Goal: Transaction & Acquisition: Subscribe to service/newsletter

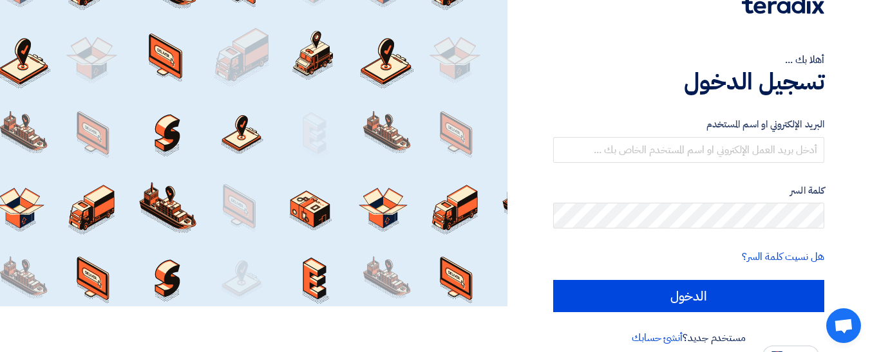
scroll to position [60, 0]
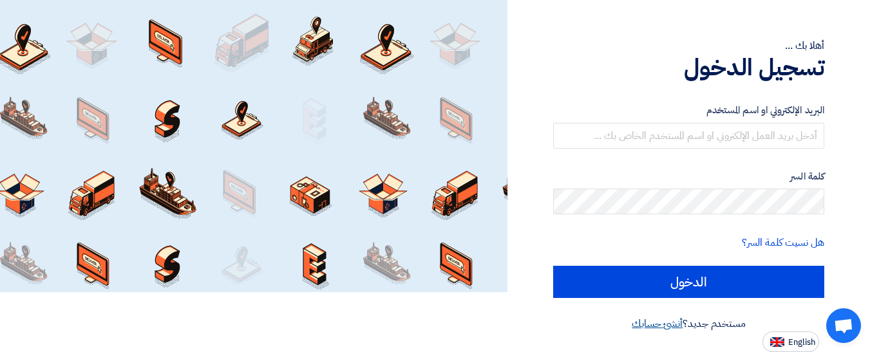
click at [659, 328] on link "أنشئ حسابك" at bounding box center [657, 323] width 51 height 15
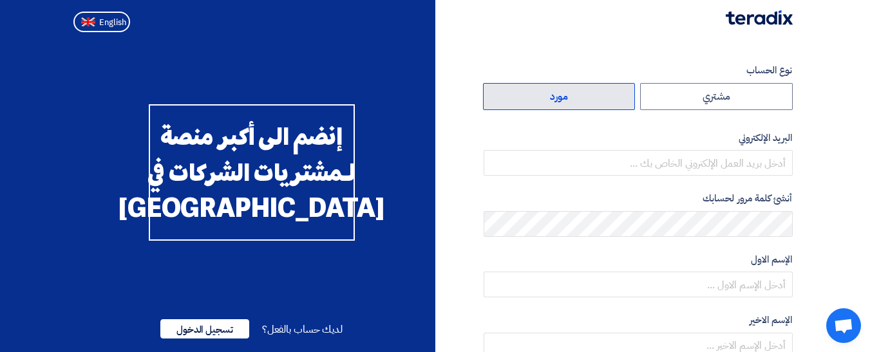
click at [576, 104] on label "مورد" at bounding box center [559, 96] width 153 height 27
click at [576, 104] on input "مورد" at bounding box center [559, 97] width 151 height 26
radio input "true"
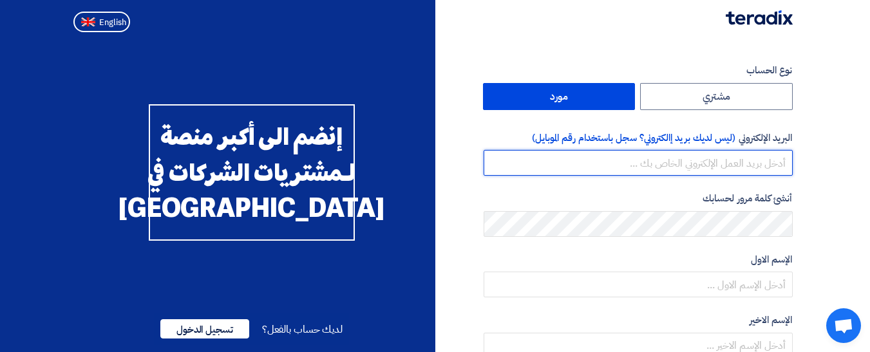
drag, startPoint x: 719, startPoint y: 157, endPoint x: 713, endPoint y: 165, distance: 10.2
click at [719, 157] on input "email" at bounding box center [638, 163] width 309 height 26
type input "[EMAIL_ADDRESS][DOMAIN_NAME]"
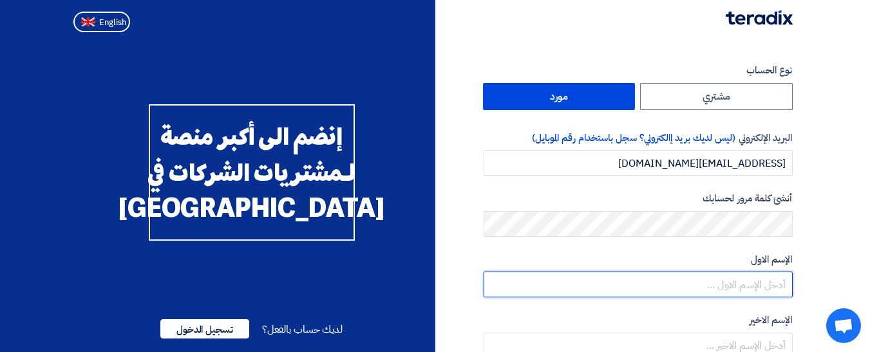
click at [769, 287] on input "text" at bounding box center [638, 285] width 309 height 26
click at [777, 285] on input "ريان1234$" at bounding box center [638, 285] width 309 height 26
type input "v"
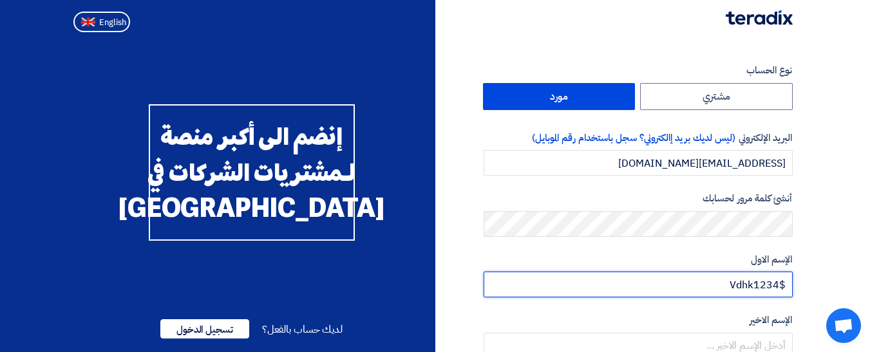
click at [777, 285] on input "Vdhk1234$" at bounding box center [638, 285] width 309 height 26
drag, startPoint x: 777, startPoint y: 285, endPoint x: 601, endPoint y: 260, distance: 177.5
click at [777, 285] on input "rayan" at bounding box center [638, 285] width 309 height 26
type input "rayan"
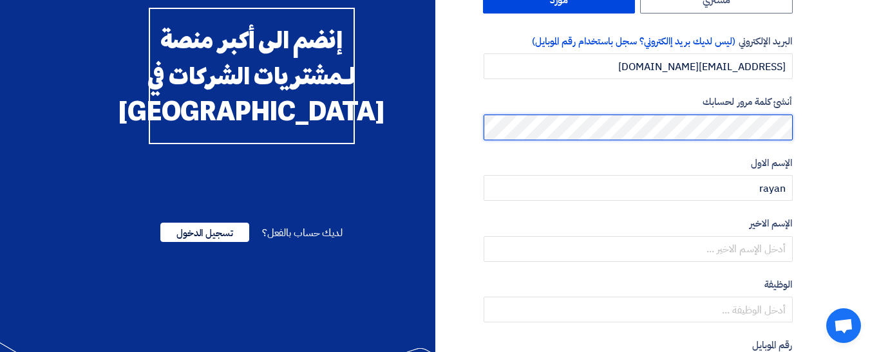
scroll to position [129, 0]
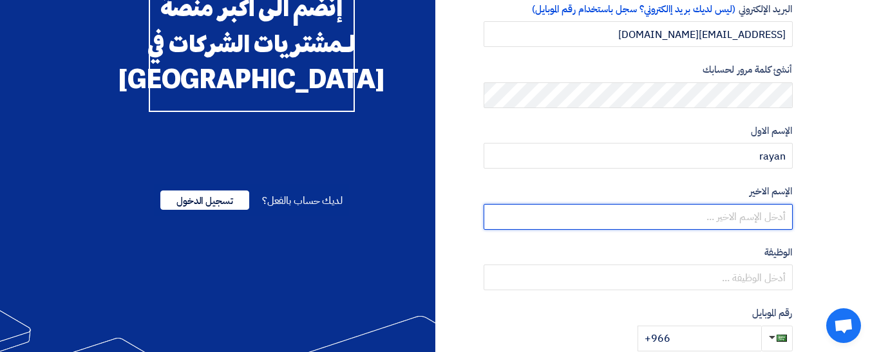
click at [775, 218] on input "text" at bounding box center [638, 217] width 309 height 26
type input "lolo"
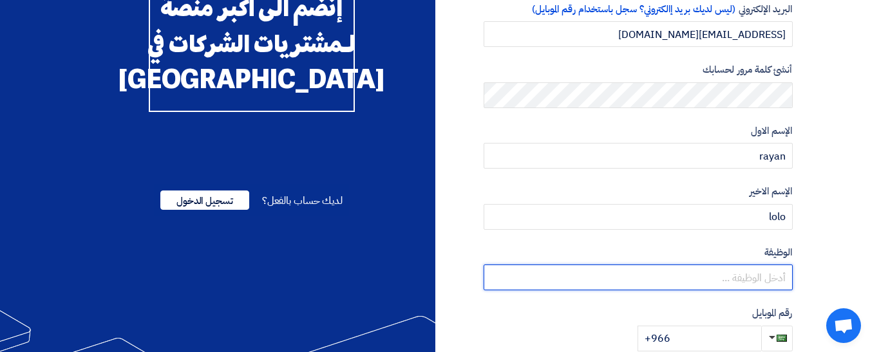
click at [776, 273] on input "text" at bounding box center [638, 278] width 309 height 26
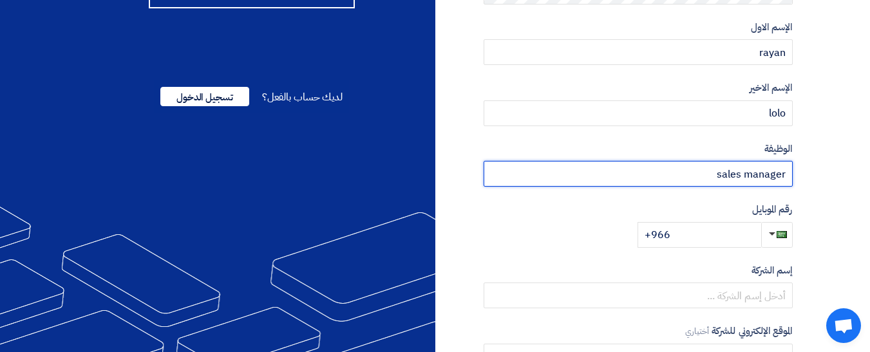
scroll to position [258, 0]
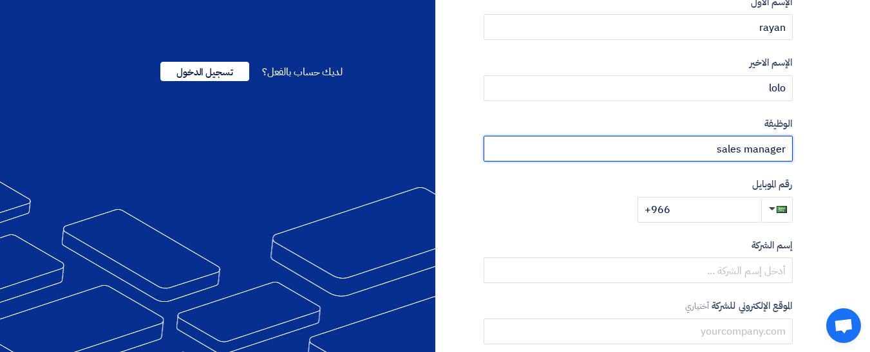
type input "sales manager"
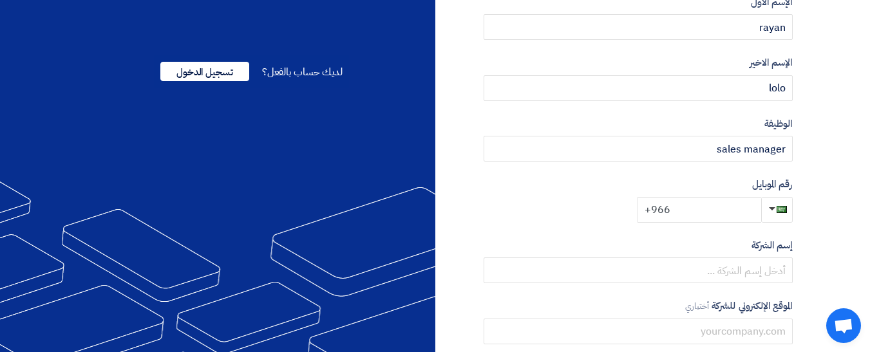
click at [708, 205] on input "+966" at bounding box center [699, 210] width 124 height 26
type input "[PHONE_NUMBER]"
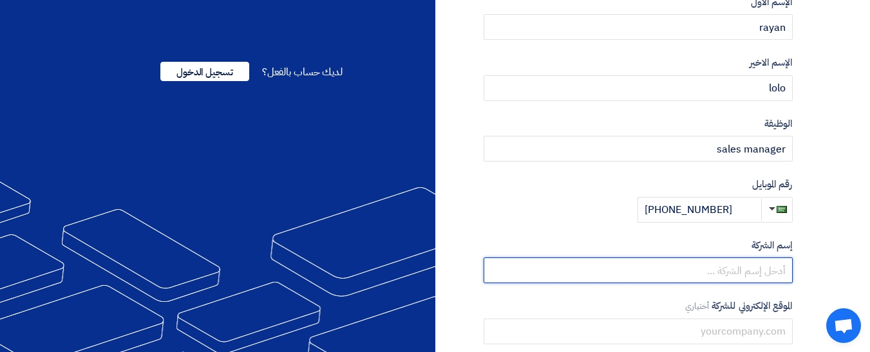
click at [757, 267] on input "text" at bounding box center [638, 271] width 309 height 26
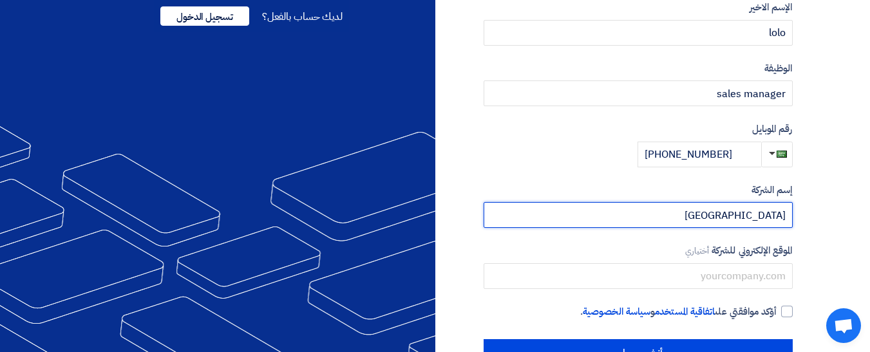
scroll to position [354, 0]
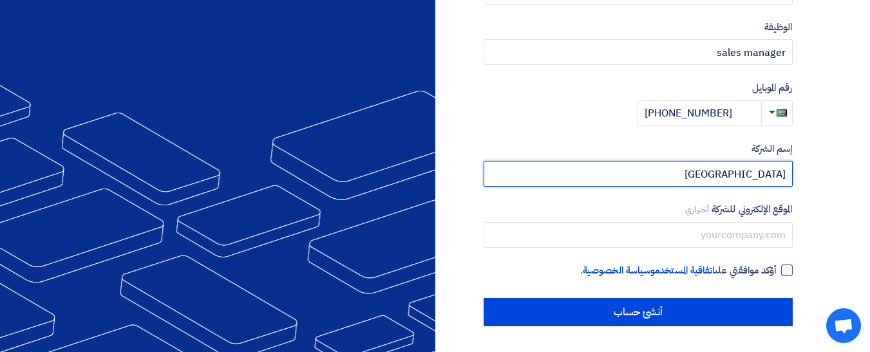
type input "[GEOGRAPHIC_DATA]"
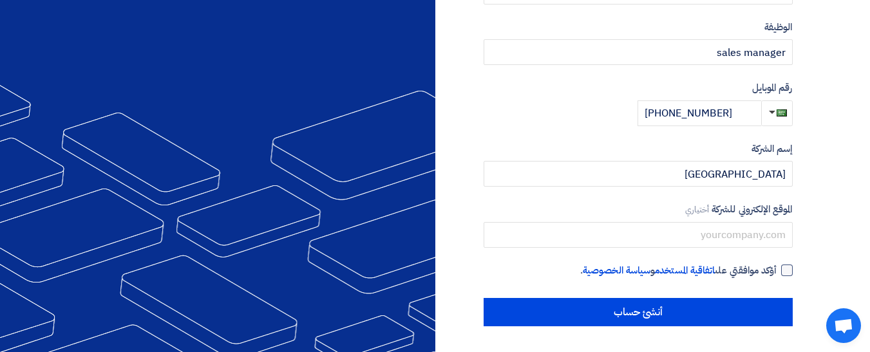
click at [789, 272] on div at bounding box center [787, 271] width 12 height 12
click at [777, 272] on input "أؤكد موافقتي على اتفاقية المستخدم و سياسة الخصوصية ." at bounding box center [622, 276] width 309 height 26
checkbox input "true"
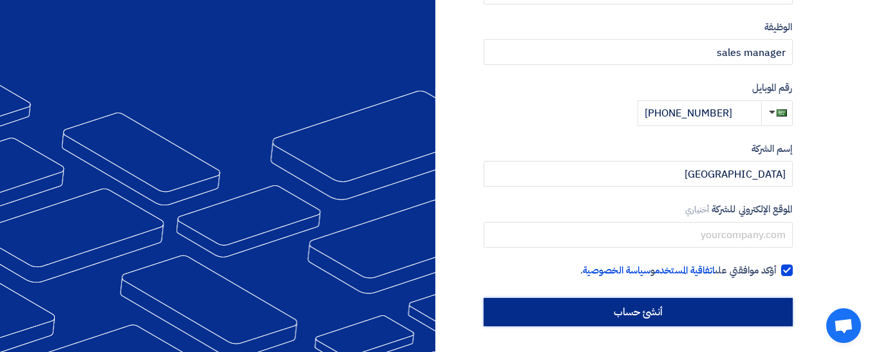
click at [728, 312] on input "أنشئ حساب" at bounding box center [638, 312] width 309 height 28
